Goal: Transaction & Acquisition: Book appointment/travel/reservation

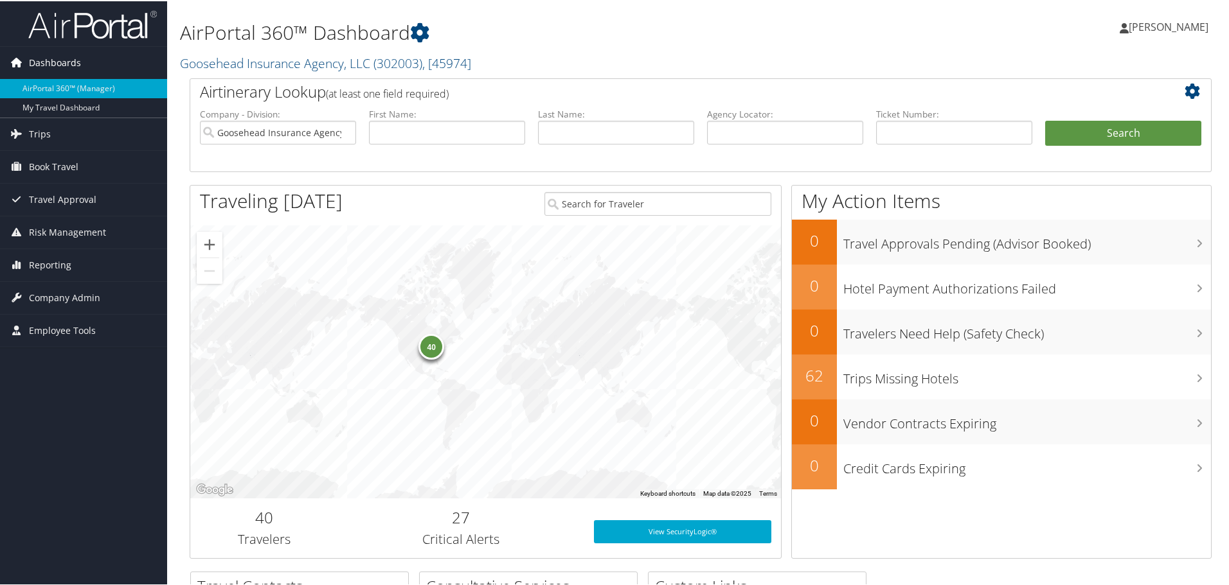
click at [69, 70] on span "Dashboards" at bounding box center [55, 62] width 52 height 32
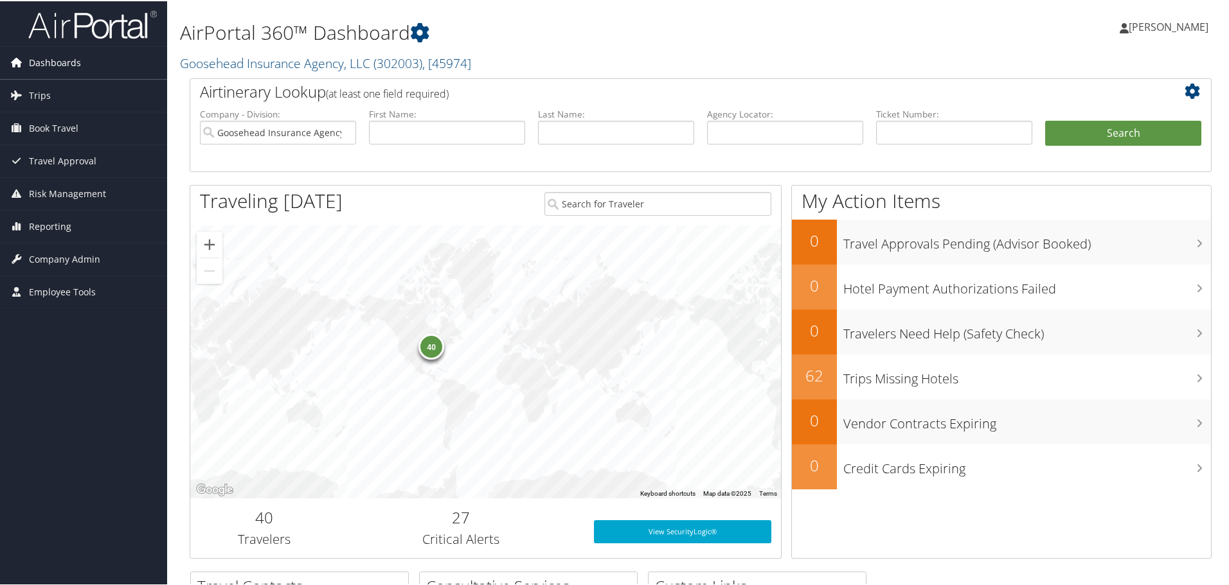
click at [69, 70] on span "Dashboards" at bounding box center [55, 62] width 52 height 32
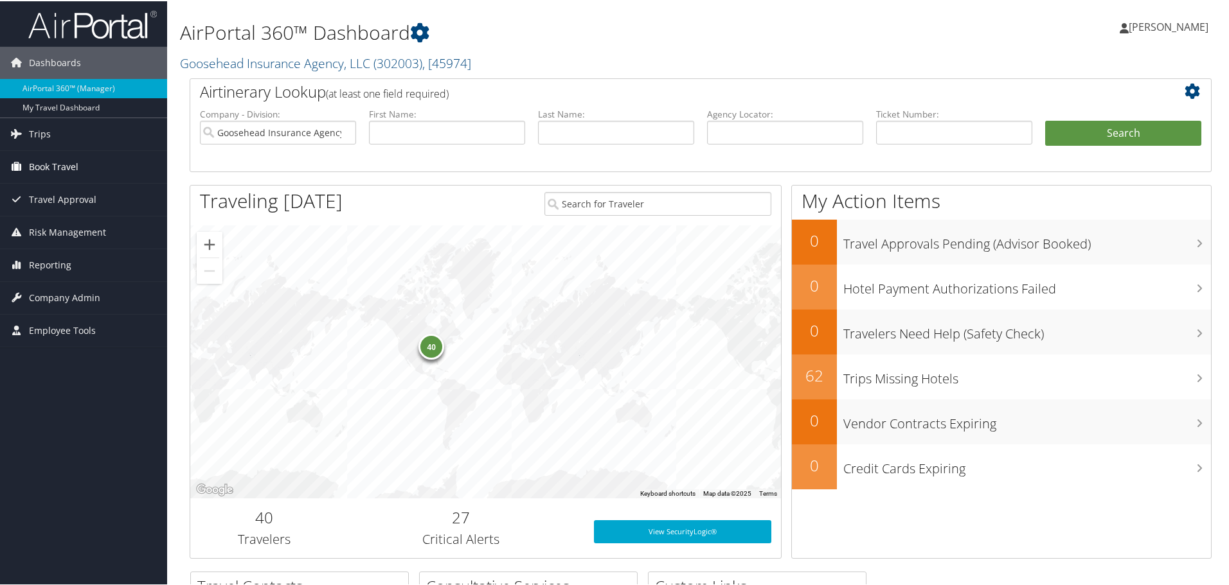
click at [84, 168] on link "Book Travel" at bounding box center [83, 166] width 167 height 32
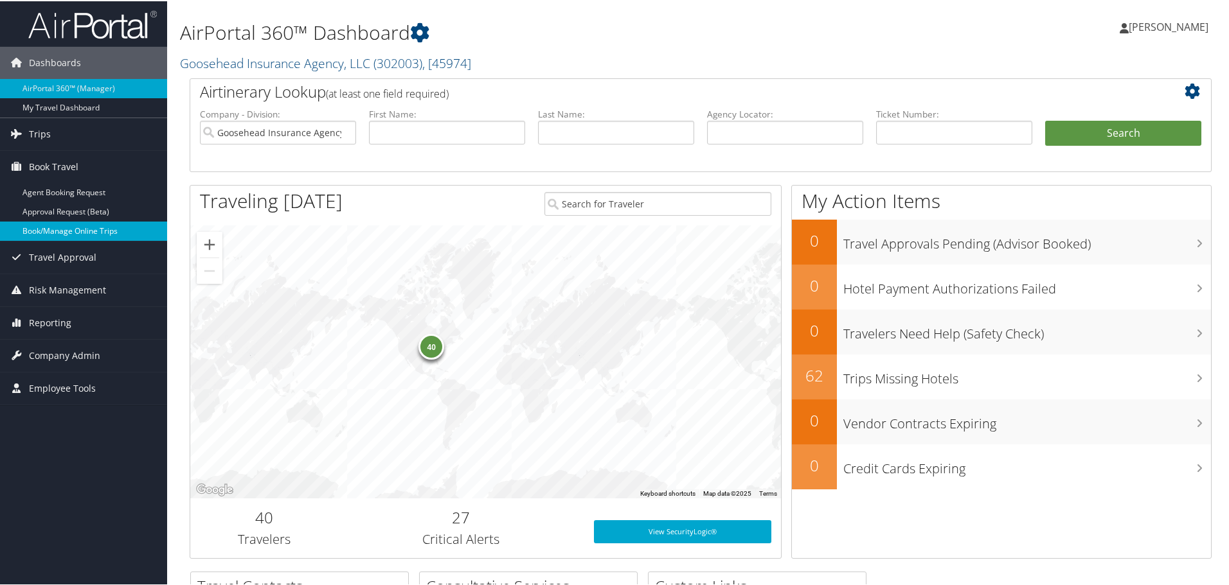
click at [93, 229] on link "Book/Manage Online Trips" at bounding box center [83, 229] width 167 height 19
